Goal: Use online tool/utility: Utilize a website feature to perform a specific function

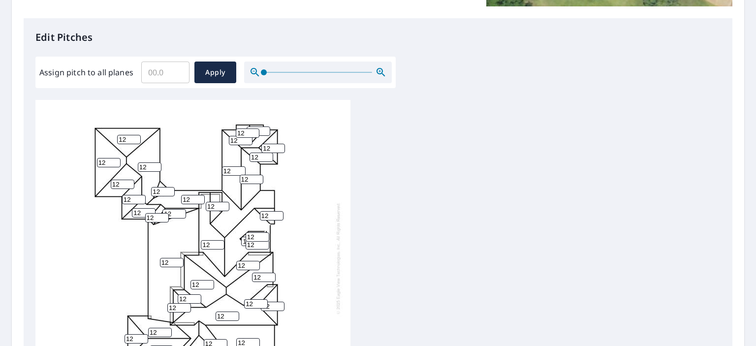
scroll to position [10, 0]
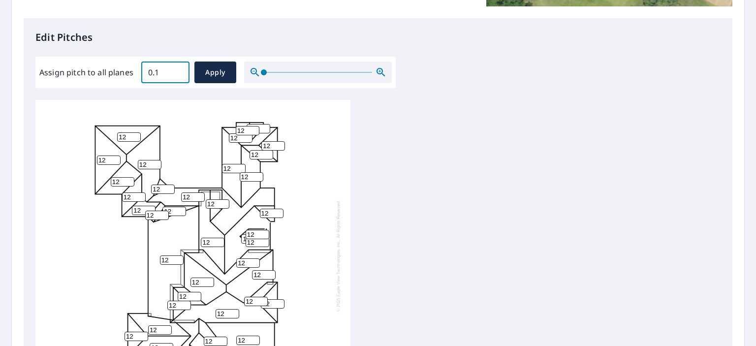
click at [178, 70] on input "0.1" at bounding box center [165, 73] width 48 height 28
click at [178, 70] on input "0.2" at bounding box center [165, 73] width 48 height 28
click at [178, 70] on input "0.3" at bounding box center [165, 73] width 48 height 28
click at [178, 70] on input "0.4" at bounding box center [165, 73] width 48 height 28
click at [178, 70] on input "2.7" at bounding box center [165, 73] width 48 height 28
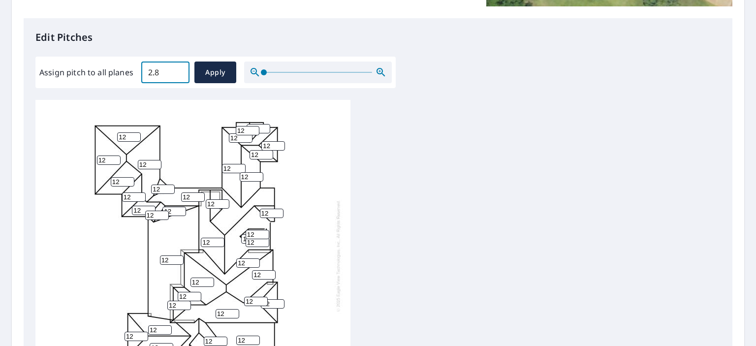
click at [178, 70] on input "2.8" at bounding box center [165, 73] width 48 height 28
click at [178, 70] on input "10.8" at bounding box center [165, 73] width 48 height 28
click at [178, 70] on input "10.9" at bounding box center [165, 73] width 48 height 28
click at [178, 70] on input "11" at bounding box center [165, 73] width 48 height 28
click at [178, 70] on input "11.2" at bounding box center [165, 73] width 48 height 28
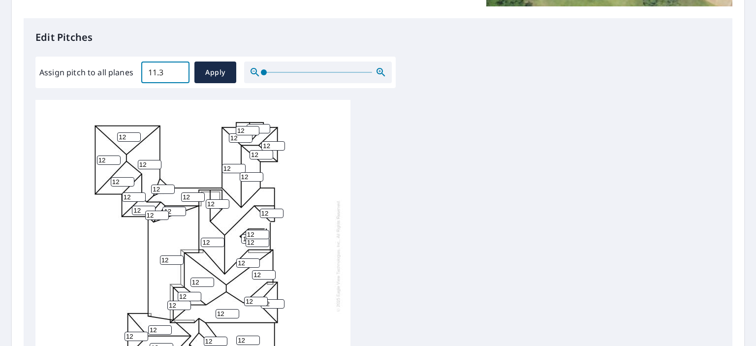
click at [178, 70] on input "11.3" at bounding box center [165, 73] width 48 height 28
click at [178, 70] on input "11.4" at bounding box center [165, 73] width 48 height 28
click at [178, 70] on input "11.5" at bounding box center [165, 73] width 48 height 28
click at [178, 70] on input "11.6" at bounding box center [165, 73] width 48 height 28
click at [178, 70] on input "11.7" at bounding box center [165, 73] width 48 height 28
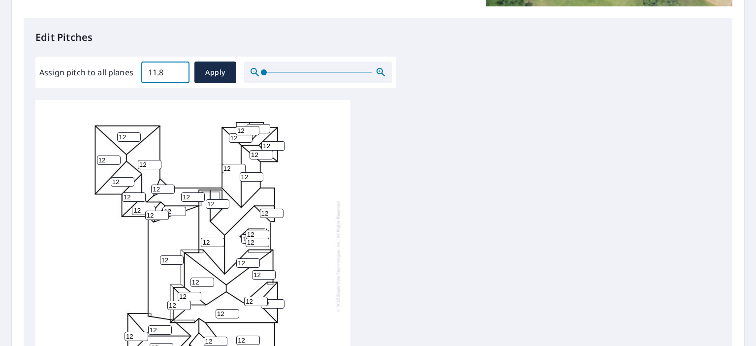
click at [178, 70] on input "11.8" at bounding box center [165, 73] width 48 height 28
click at [178, 70] on input "11.9" at bounding box center [165, 73] width 48 height 28
type input "12"
click at [178, 70] on input "12" at bounding box center [165, 73] width 48 height 28
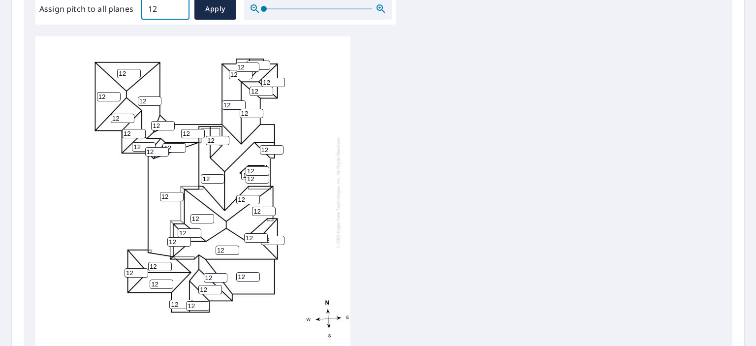
scroll to position [292, 0]
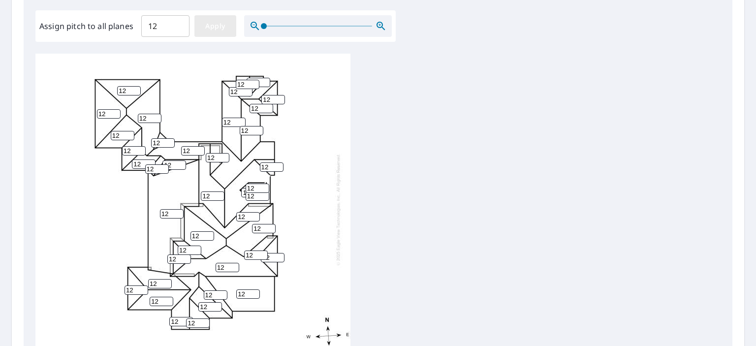
click at [212, 24] on span "Apply" at bounding box center [215, 26] width 26 height 12
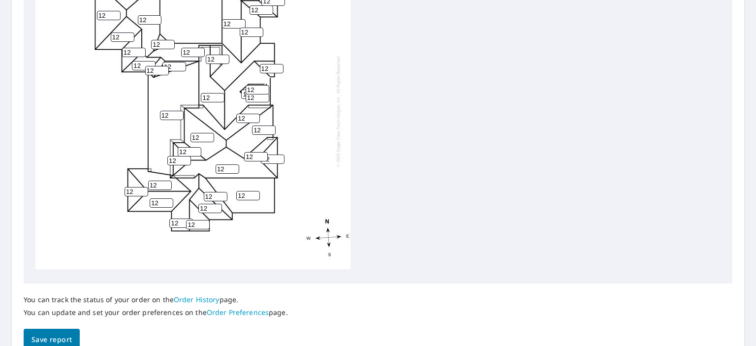
scroll to position [440, 0]
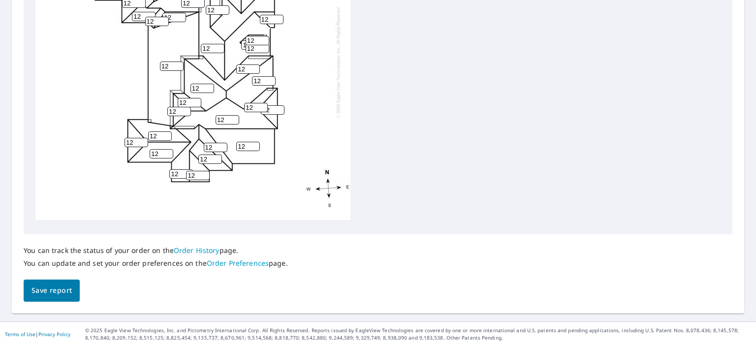
click at [50, 289] on span "Save report" at bounding box center [51, 290] width 40 height 12
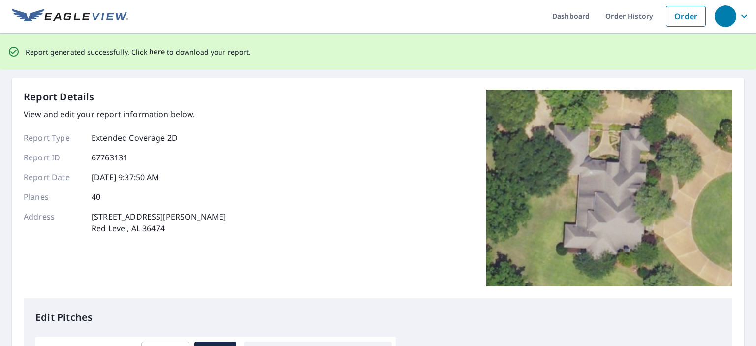
scroll to position [0, 0]
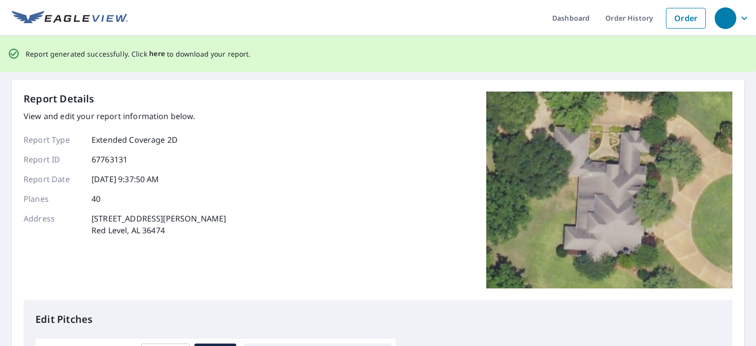
click at [149, 53] on span "here" at bounding box center [157, 54] width 16 height 12
